Goal: Find specific fact

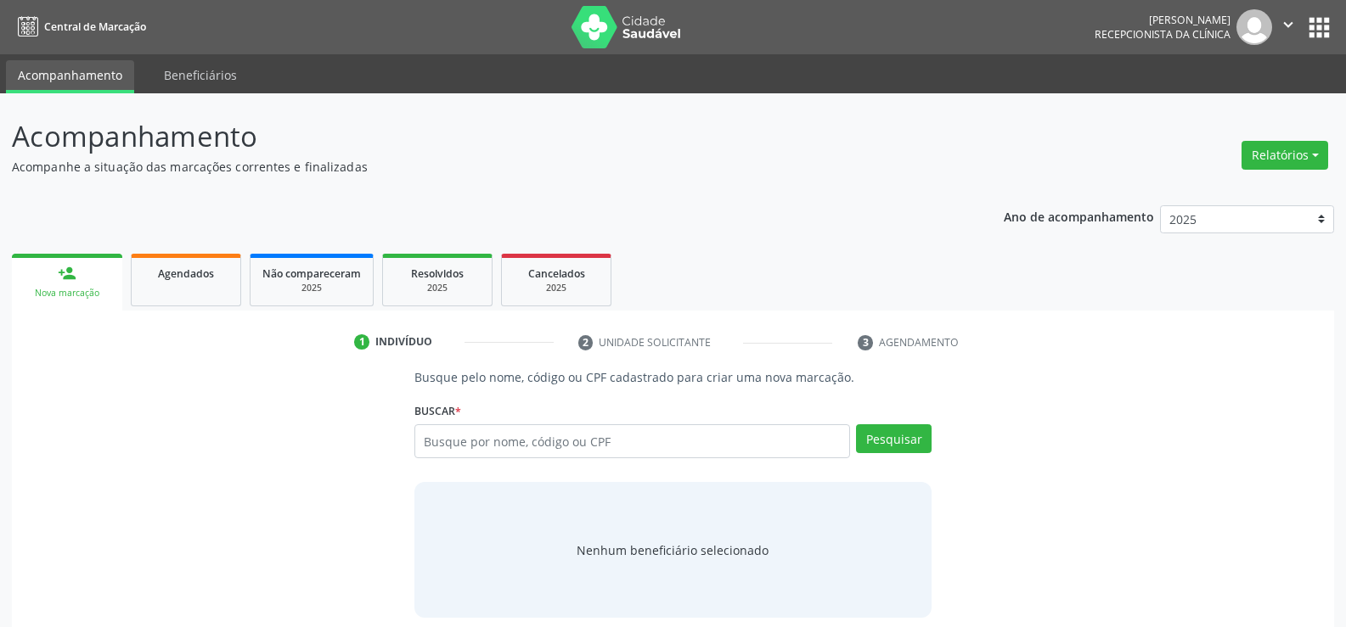
click at [561, 445] on input "text" at bounding box center [632, 441] width 436 height 34
type input "1"
type input "18356358493"
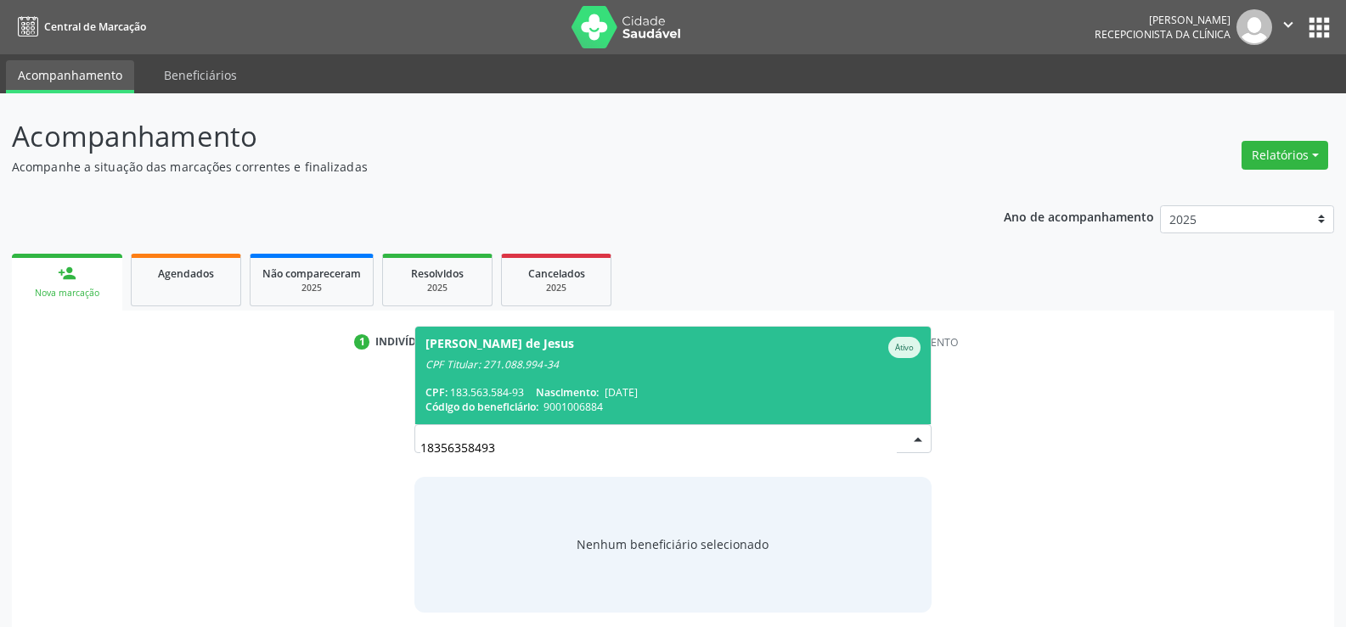
click at [619, 370] on div "CPF Titular: 271.088.994-34" at bounding box center [672, 365] width 495 height 14
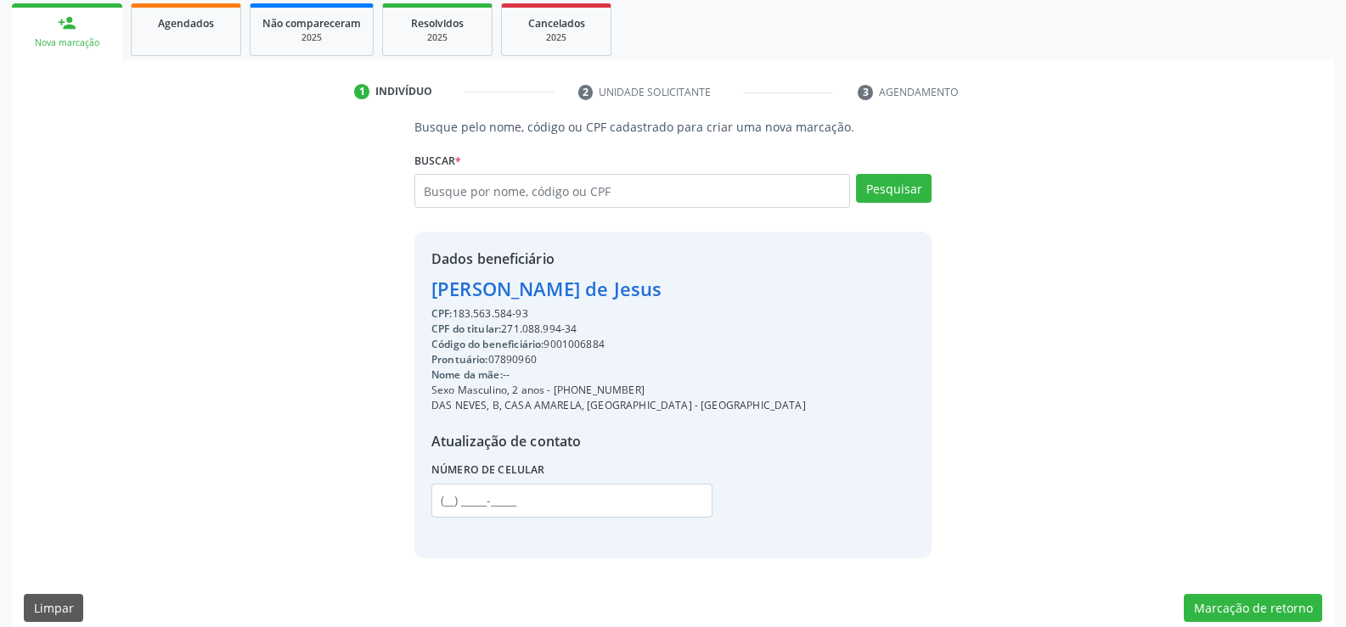
scroll to position [269, 0]
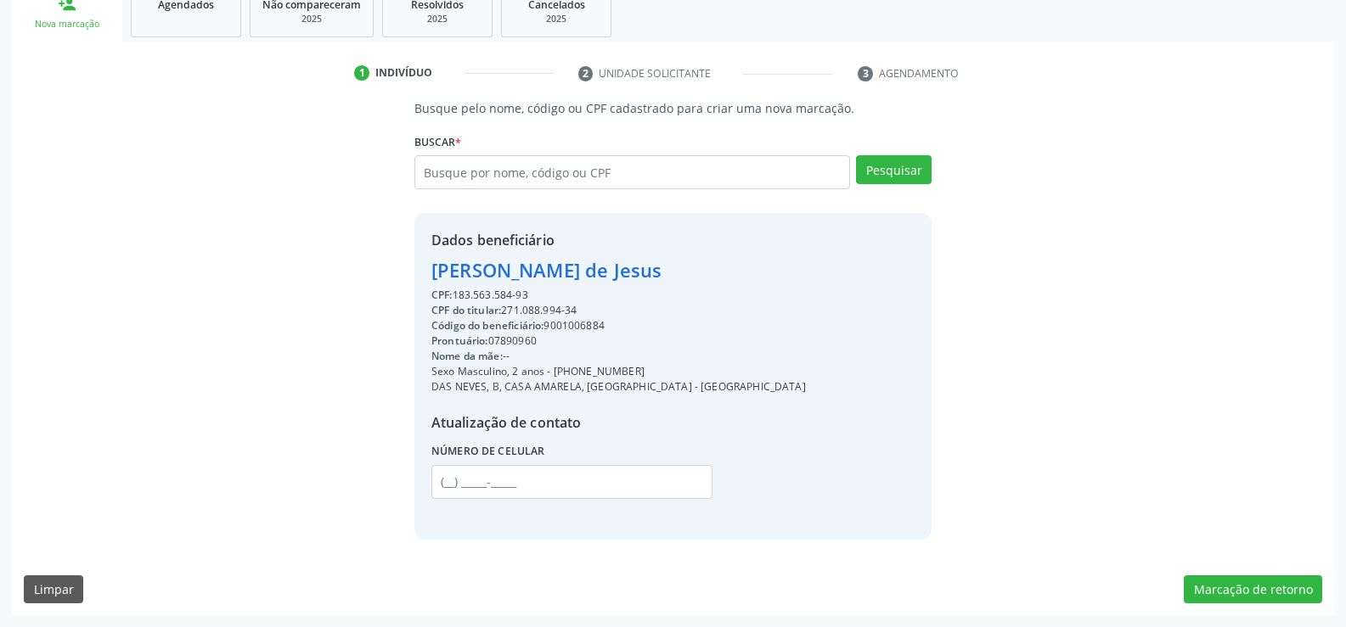
drag, startPoint x: 439, startPoint y: 270, endPoint x: 628, endPoint y: 287, distance: 190.1
click at [628, 287] on div "Dados beneficiário [PERSON_NAME] de [DEMOGRAPHIC_DATA] CPF: 183.563.584-93 CPF …" at bounding box center [618, 376] width 374 height 292
click at [621, 288] on div "CPF: 183.563.584-93" at bounding box center [618, 295] width 374 height 15
drag, startPoint x: 431, startPoint y: 272, endPoint x: 629, endPoint y: 291, distance: 198.8
click at [629, 291] on div "Dados beneficiário [PERSON_NAME] de [DEMOGRAPHIC_DATA] CPF: 183.563.584-93 CPF …" at bounding box center [618, 376] width 374 height 292
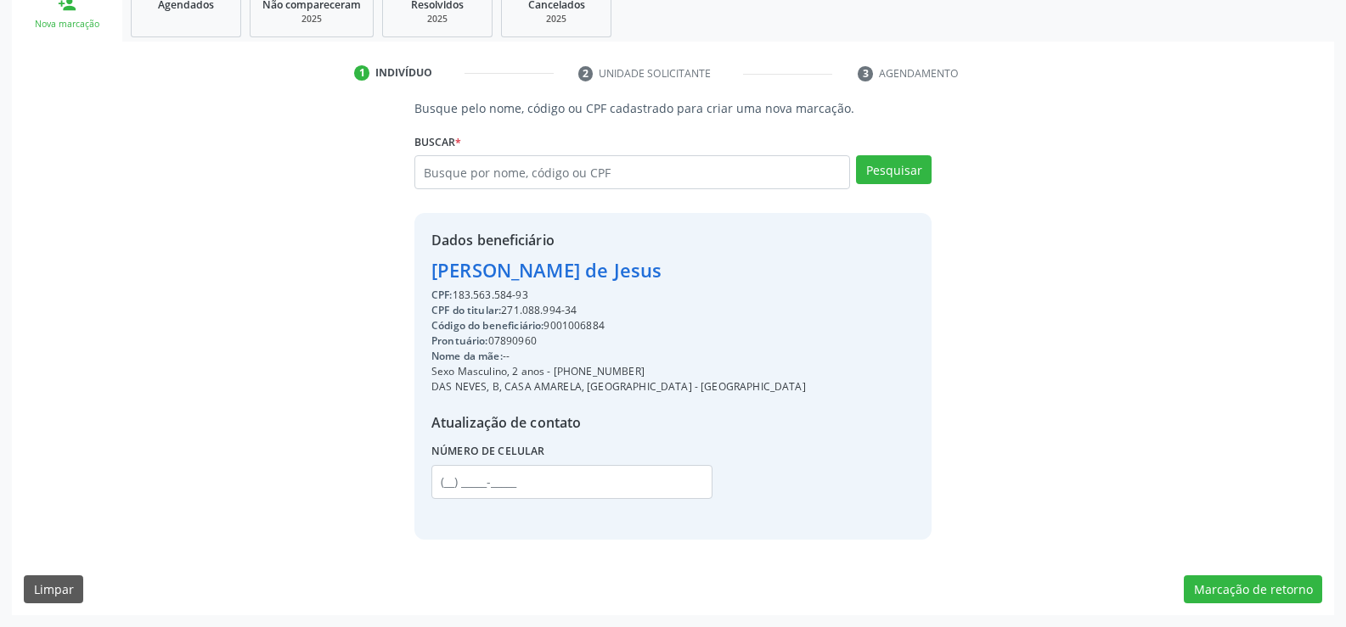
copy div "[PERSON_NAME] de [DEMOGRAPHIC_DATA] CPF: 183.563.584-93"
